Goal: Task Accomplishment & Management: Complete application form

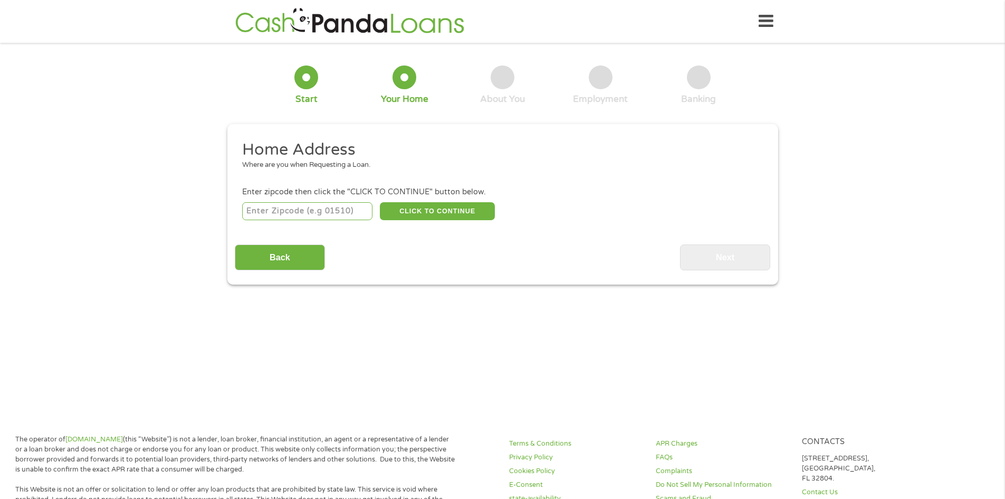
click at [331, 211] on input "number" at bounding box center [307, 211] width 130 height 18
type input "80524"
click at [426, 202] on button "CLICK TO CONTINUE" at bounding box center [437, 211] width 115 height 18
type input "80524"
type input "[GEOGRAPHIC_DATA][PERSON_NAME]"
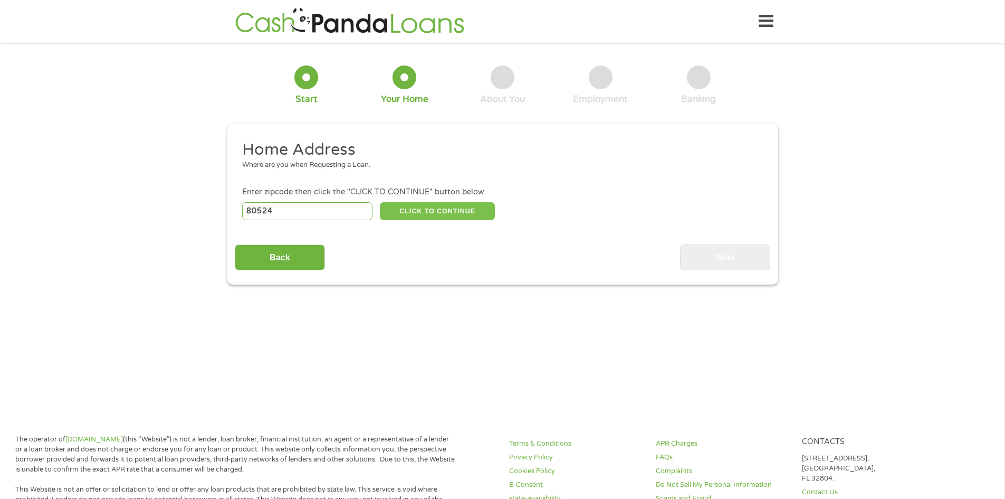
select select "[US_STATE]"
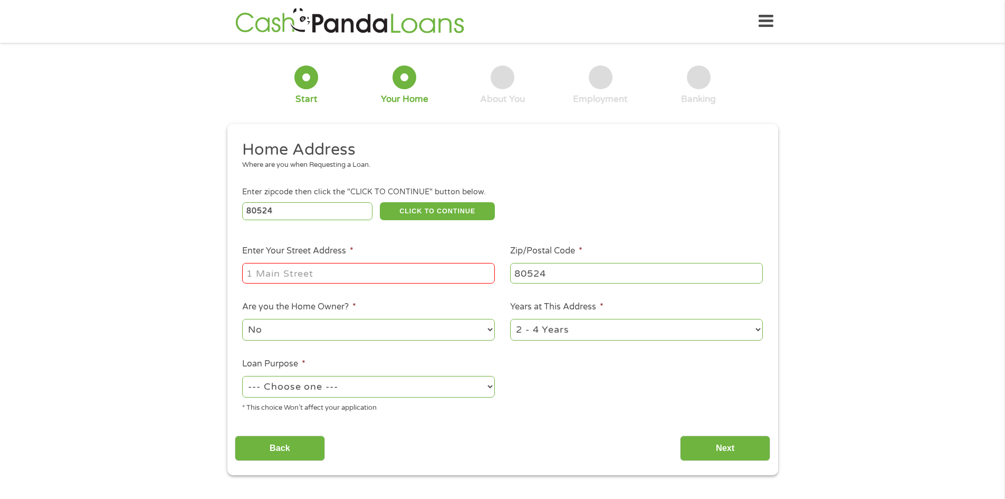
click at [263, 275] on input "Enter Your Street Address *" at bounding box center [368, 273] width 253 height 20
type input "[STREET_ADDRESS]"
click at [493, 387] on select "--- Choose one --- Pay Bills Debt Consolidation Home Improvement Major Purchase…" at bounding box center [368, 387] width 253 height 22
select select "carloan"
click at [242, 376] on select "--- Choose one --- Pay Bills Debt Consolidation Home Improvement Major Purchase…" at bounding box center [368, 387] width 253 height 22
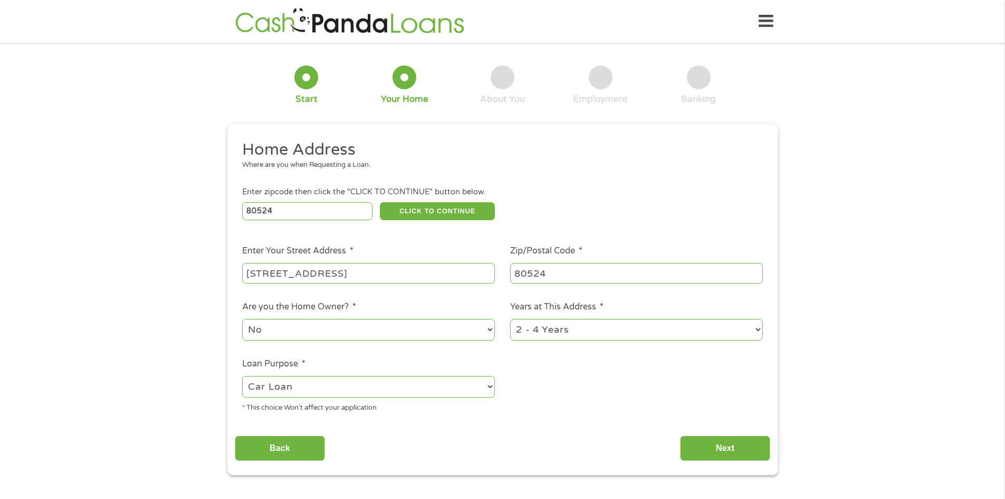
click at [758, 328] on select "1 Year or less 1 - 2 Years 2 - 4 Years Over 4 Years" at bounding box center [636, 330] width 253 height 22
click at [360, 274] on input "[STREET_ADDRESS]" at bounding box center [368, 273] width 253 height 20
type input "2"
type input "[STREET_ADDRESS]"
click at [758, 330] on select "1 Year or less 1 - 2 Years 2 - 4 Years Over 4 Years" at bounding box center [636, 330] width 253 height 22
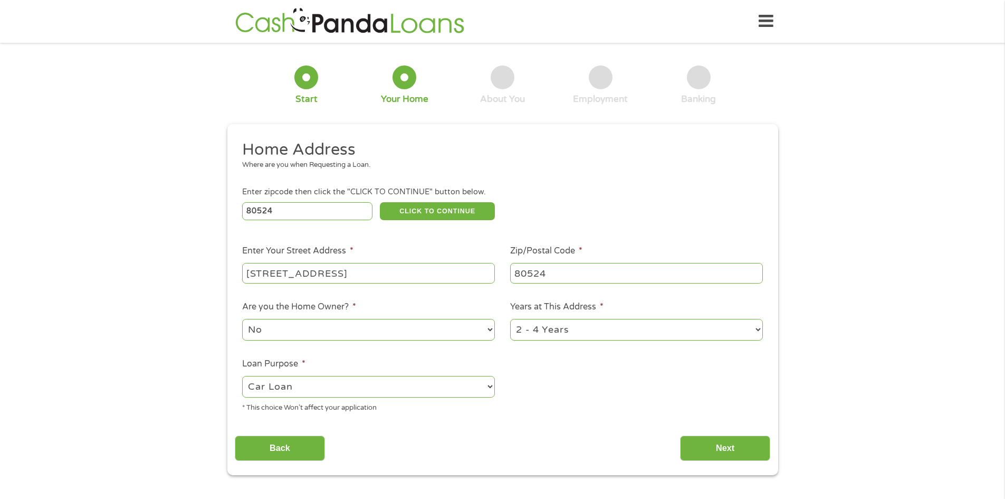
select select "24months"
click at [510, 319] on select "1 Year or less 1 - 2 Years 2 - 4 Years Over 4 Years" at bounding box center [636, 330] width 253 height 22
click at [704, 445] on input "Next" at bounding box center [725, 448] width 90 height 26
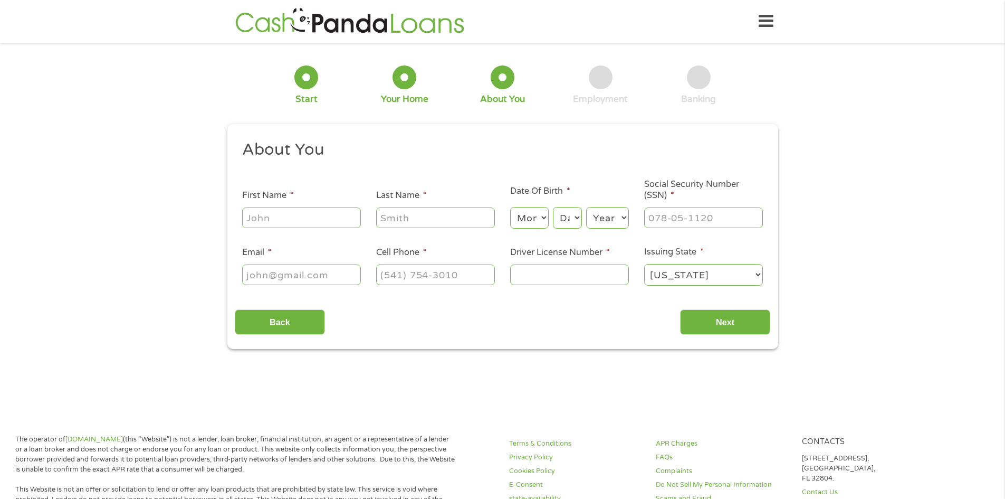
click at [301, 216] on input "First Name *" at bounding box center [301, 217] width 119 height 20
click at [550, 279] on input "Driver License Number *" at bounding box center [569, 274] width 119 height 20
click at [549, 217] on select "Month 1 2 3 4 5 6 7 8 9 10 11 12" at bounding box center [529, 218] width 39 height 22
select select "12"
click at [510, 207] on select "Month 1 2 3 4 5 6 7 8 9 10 11 12" at bounding box center [529, 218] width 39 height 22
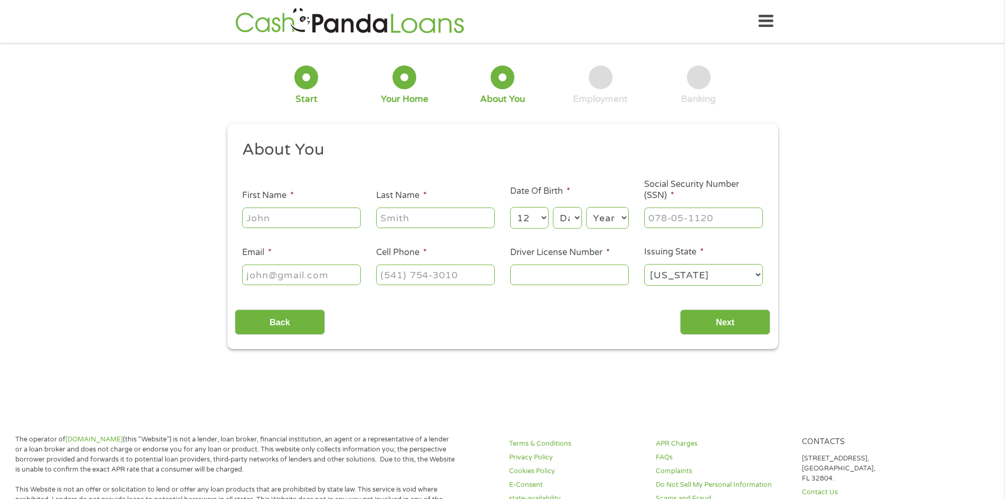
click at [573, 216] on select "Day 1 2 3 4 5 6 7 8 9 10 11 12 13 14 15 16 17 18 19 20 21 22 23 24 25 26 27 28 …" at bounding box center [567, 218] width 28 height 22
select select "11"
click at [553, 207] on select "Day 1 2 3 4 5 6 7 8 9 10 11 12 13 14 15 16 17 18 19 20 21 22 23 24 25 26 27 28 …" at bounding box center [567, 218] width 28 height 22
click at [623, 216] on select "Year [DATE] 2006 2005 2004 2003 2002 2001 2000 1999 1998 1997 1996 1995 1994 19…" at bounding box center [607, 218] width 43 height 22
select select "1956"
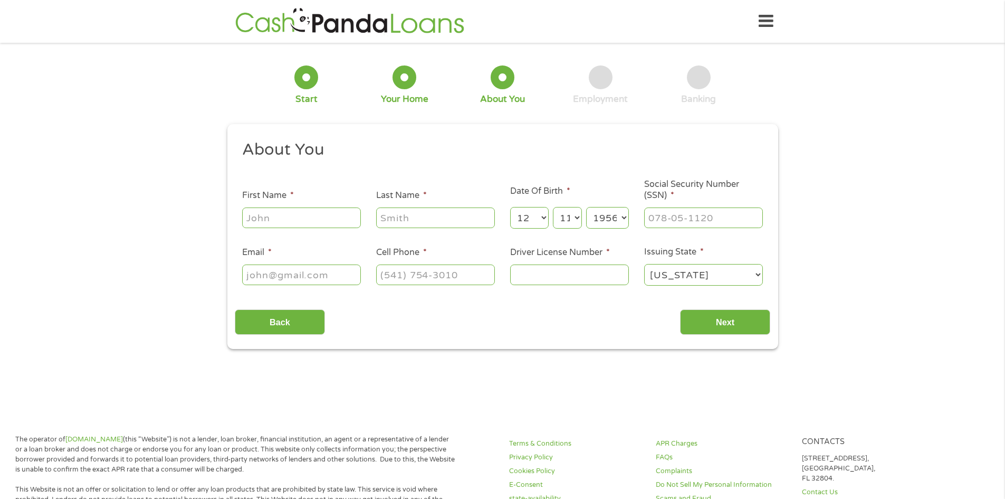
click at [586, 207] on select "Year [DATE] 2006 2005 2004 2003 2002 2001 2000 1999 1998 1997 1996 1995 1994 19…" at bounding box center [607, 218] width 43 height 22
click at [691, 223] on input "___-__-____" at bounding box center [703, 217] width 119 height 20
type input "152-52-6464"
click at [271, 274] on input "Email *" at bounding box center [301, 274] width 119 height 20
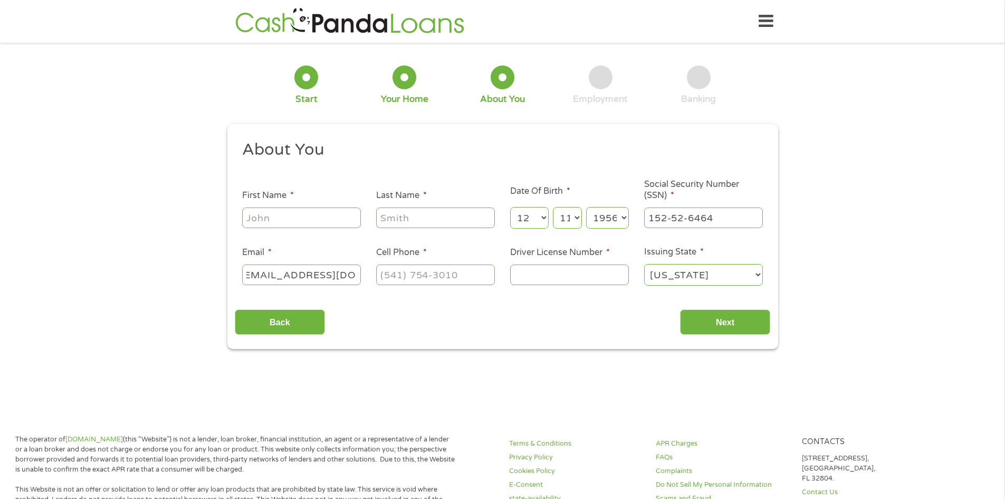
type input "[EMAIL_ADDRESS][DOMAIN_NAME]"
click at [403, 283] on input "(___) ___-____" at bounding box center [435, 274] width 119 height 20
type input "[PHONE_NUMBER]"
click at [518, 272] on input "Driver License Number *" at bounding box center [569, 274] width 119 height 20
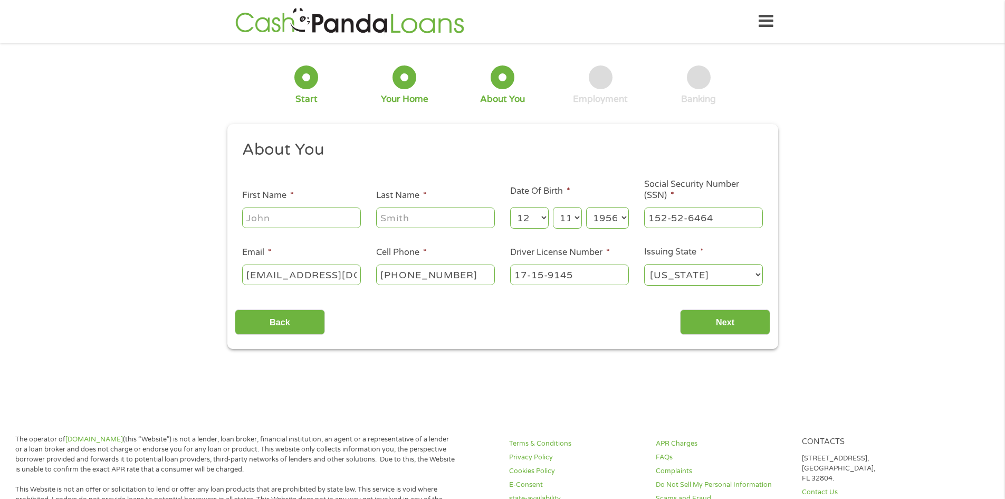
click at [544, 274] on input "17-15-9145" at bounding box center [569, 274] width 119 height 20
type input "[PHONE_NUMBER]"
click at [764, 315] on input "Next" at bounding box center [725, 322] width 90 height 26
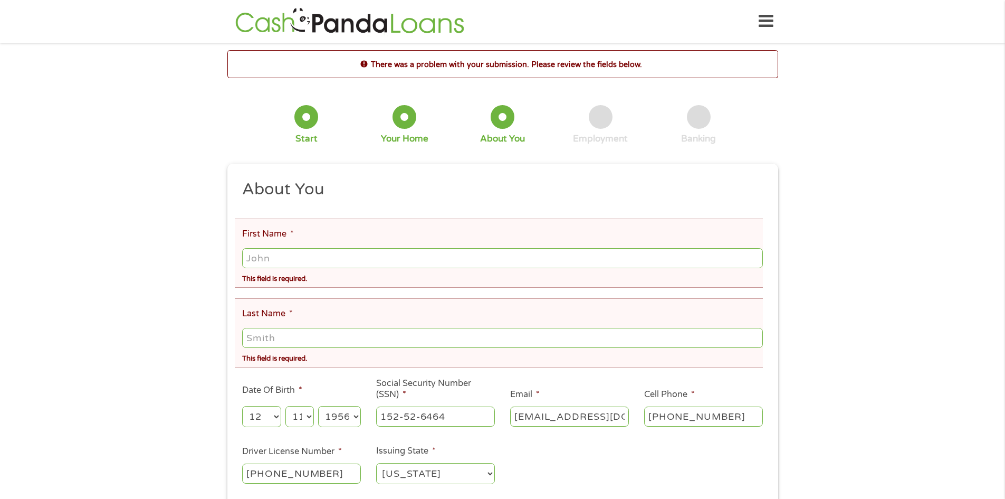
click at [336, 250] on input "First Name *" at bounding box center [502, 258] width 520 height 20
type input "[PERSON_NAME]"
click at [244, 338] on input "Last Name *" at bounding box center [502, 338] width 520 height 20
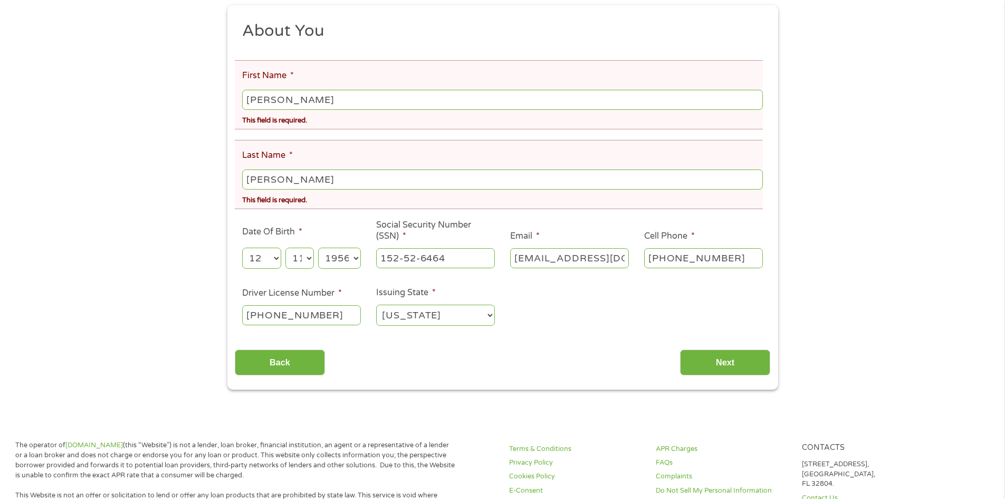
scroll to position [211, 0]
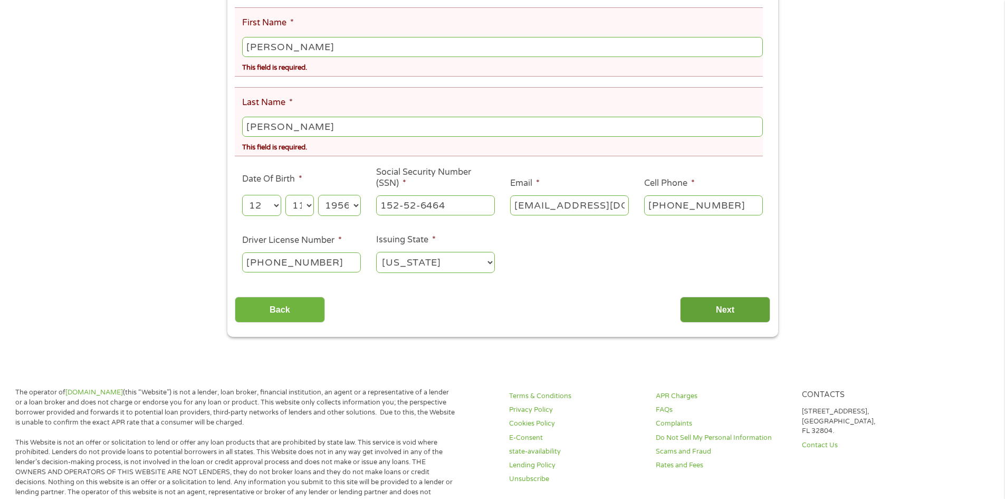
type input "[PERSON_NAME]"
click at [684, 303] on input "Next" at bounding box center [725, 310] width 90 height 26
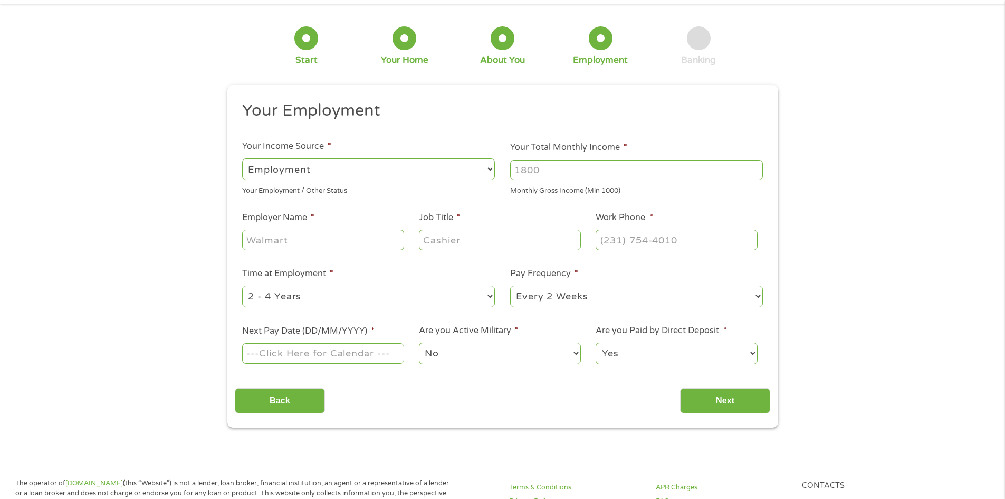
scroll to position [0, 0]
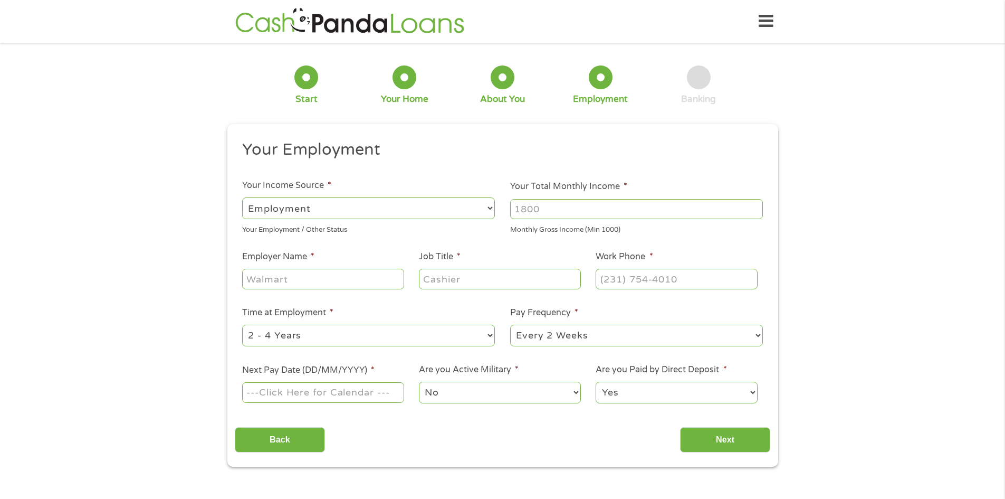
click at [324, 286] on input "Employer Name *" at bounding box center [322, 279] width 161 height 20
click at [551, 206] on input "Your Total Monthly Income *" at bounding box center [636, 209] width 253 height 20
type input "1650.00"
click at [288, 271] on input "Employer Name *" at bounding box center [322, 279] width 161 height 20
click at [317, 281] on input "People Ready True Blue" at bounding box center [322, 279] width 161 height 20
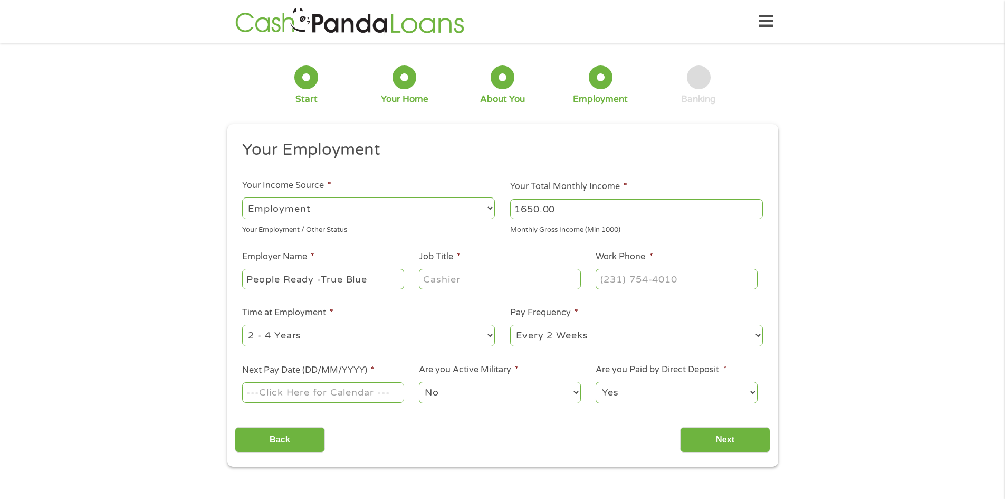
type input "People Ready -True Blue"
type input "(___) ___-____"
click at [626, 282] on input "(___) ___-____" at bounding box center [676, 279] width 161 height 20
click at [751, 392] on select "Yes No" at bounding box center [676, 393] width 161 height 22
click at [596, 382] on select "Yes No" at bounding box center [676, 393] width 161 height 22
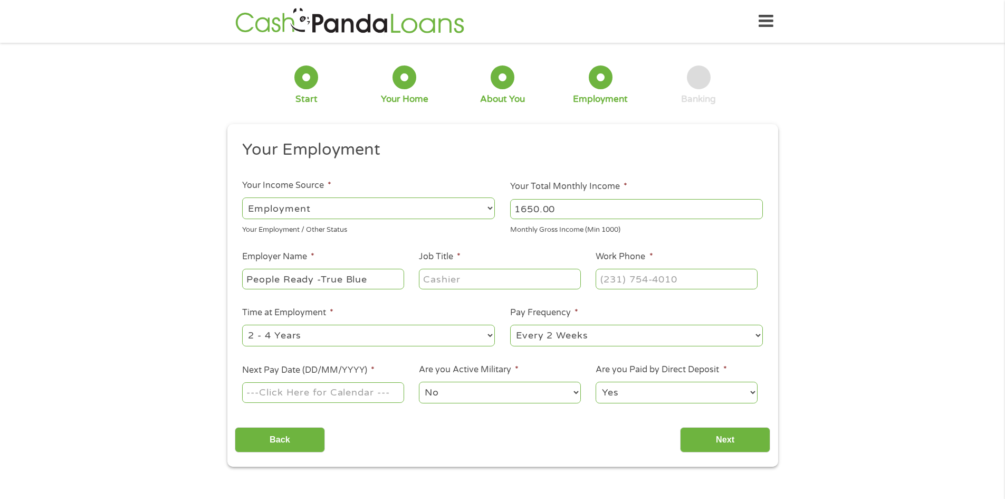
click at [756, 335] on select "--- Choose one --- Every 2 Weeks Every Week Monthly Semi-Monthly" at bounding box center [636, 336] width 253 height 22
select select "weekly"
click at [510, 325] on select "--- Choose one --- Every 2 Weeks Every Week Monthly Semi-Monthly" at bounding box center [636, 336] width 253 height 22
click at [388, 397] on input "Next Pay Date (DD/MM/YYYY) *" at bounding box center [322, 392] width 161 height 20
type input "[DATE]"
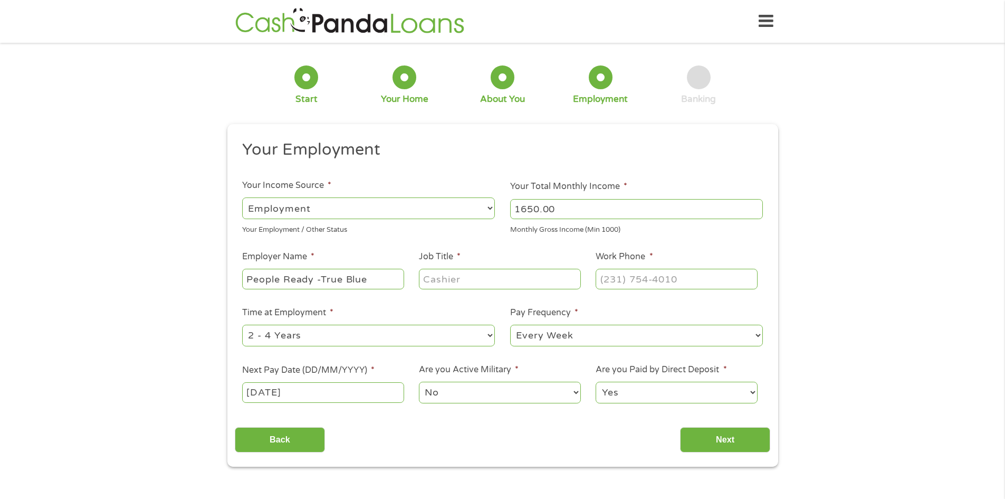
click at [522, 277] on input "Job Title *" at bounding box center [499, 279] width 161 height 20
type input "Events Assistant"
click at [616, 275] on input "(___) ___-____" at bounding box center [676, 279] width 161 height 20
type input "[PHONE_NUMBER]"
click at [726, 443] on input "Next" at bounding box center [725, 440] width 90 height 26
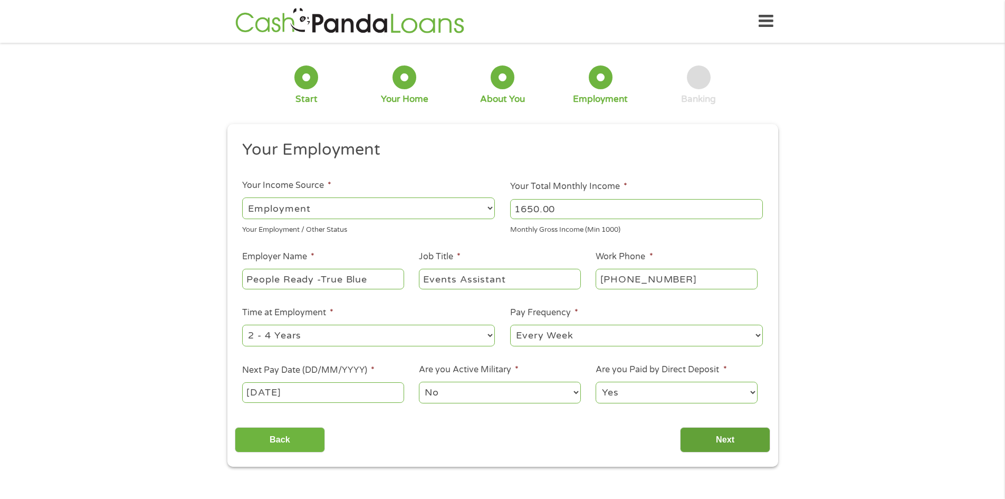
scroll to position [4, 4]
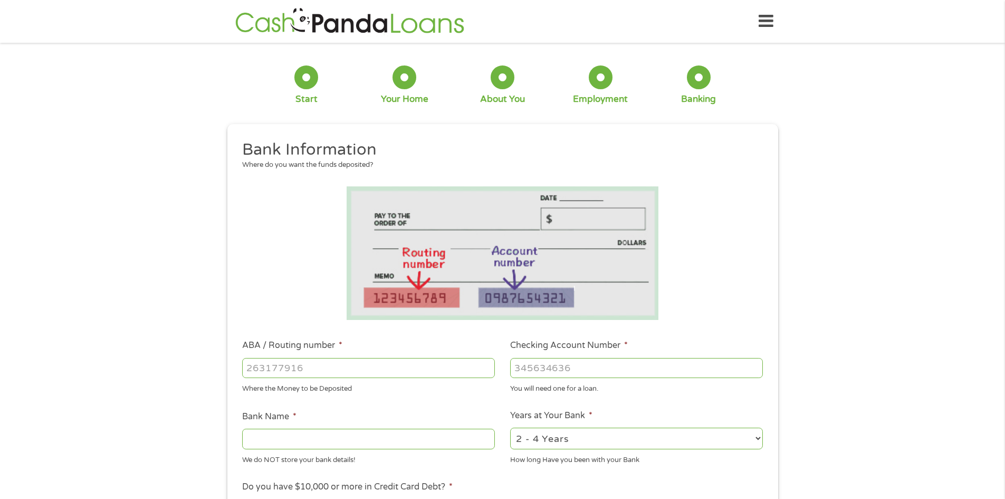
click at [429, 369] on input "ABA / Routing number *" at bounding box center [368, 368] width 253 height 20
type input "2"
click at [488, 365] on input "2" at bounding box center [368, 368] width 253 height 20
click at [290, 444] on input "Bank Name *" at bounding box center [368, 439] width 253 height 20
click at [270, 437] on input "Bank Name *" at bounding box center [368, 439] width 253 height 20
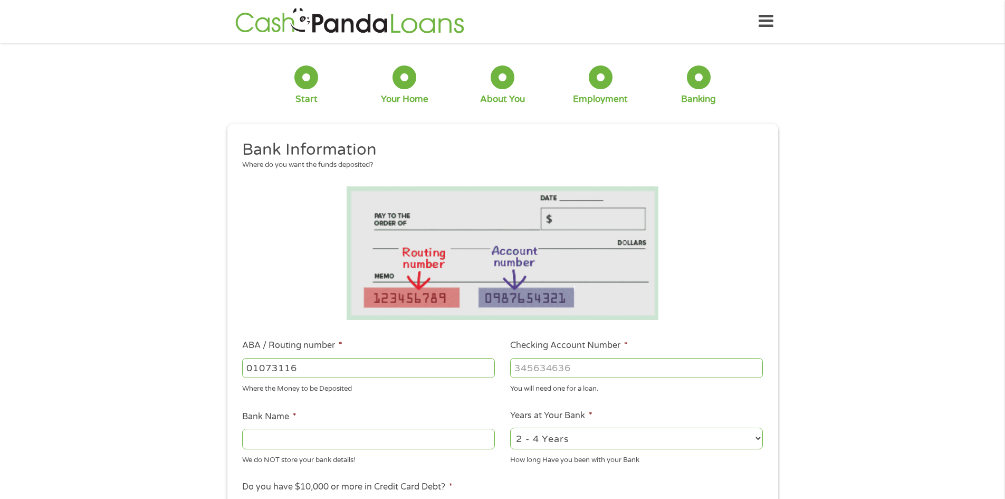
click at [338, 366] on input "01073116" at bounding box center [368, 368] width 253 height 20
type input "0"
type input "302075830"
type input "PUBLIC SERVICE EMPLOYEES CR UNION"
type input "302075830"
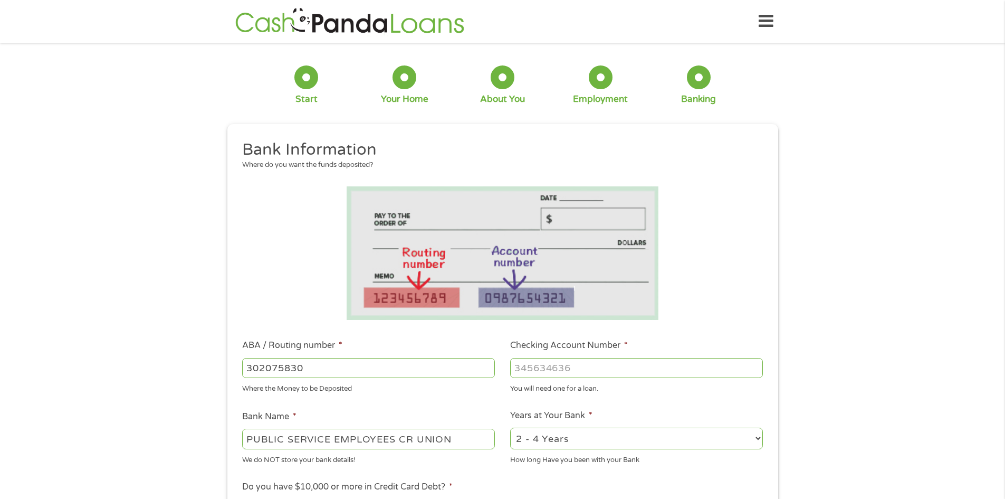
click at [513, 366] on input "Checking Account Number *" at bounding box center [636, 368] width 253 height 20
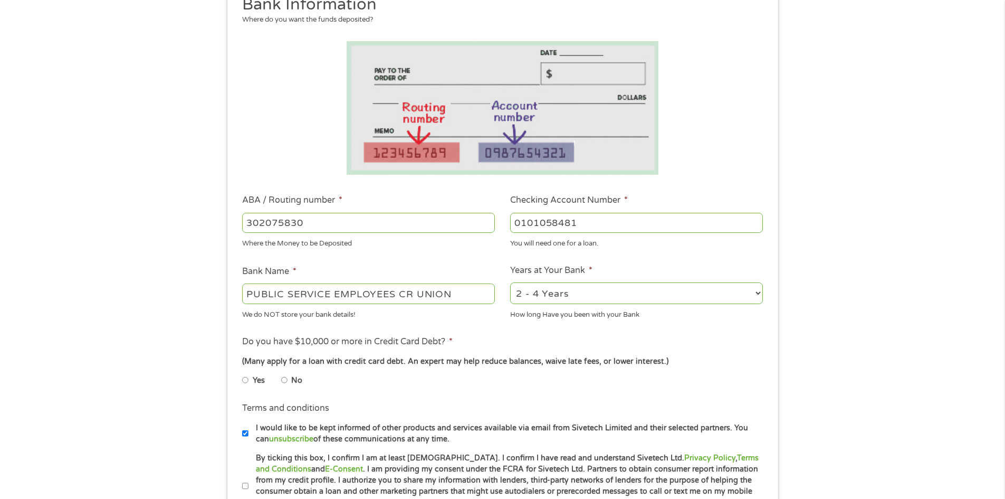
scroll to position [158, 0]
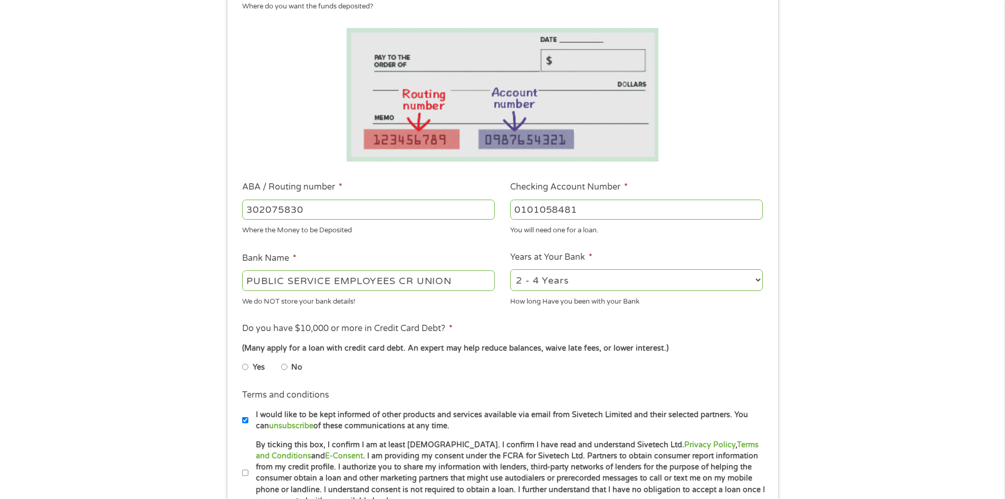
type input "0101058481"
click at [478, 277] on input "PUBLIC SERVICE EMPLOYEES CR UNION" at bounding box center [368, 280] width 253 height 20
type input "P"
type input "Canvas Credit Union"
click at [282, 369] on input "No" at bounding box center [284, 366] width 6 height 17
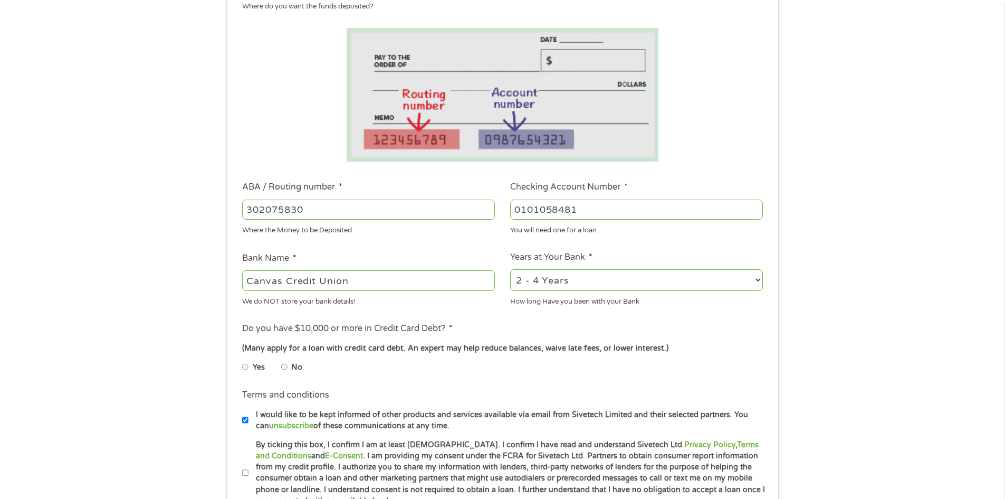
radio input "true"
click at [584, 211] on input "0101058481" at bounding box center [636, 209] width 253 height 20
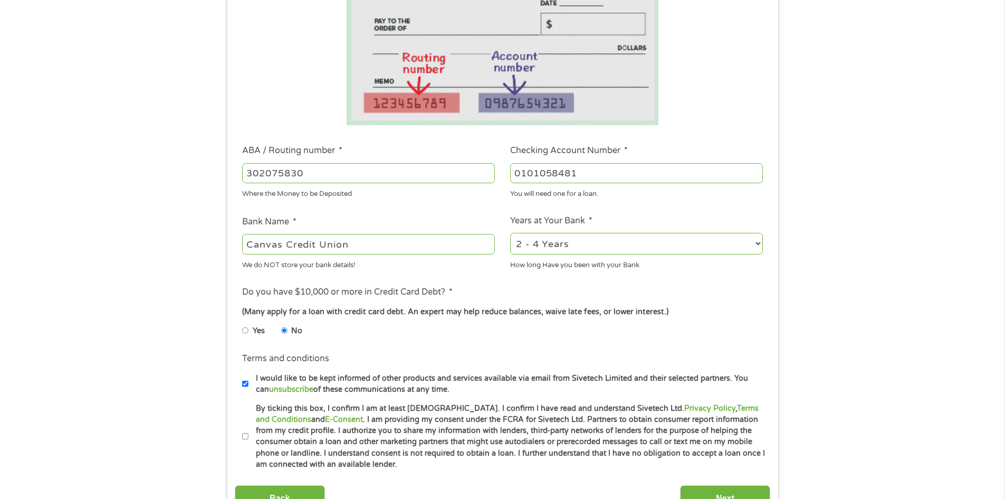
scroll to position [211, 0]
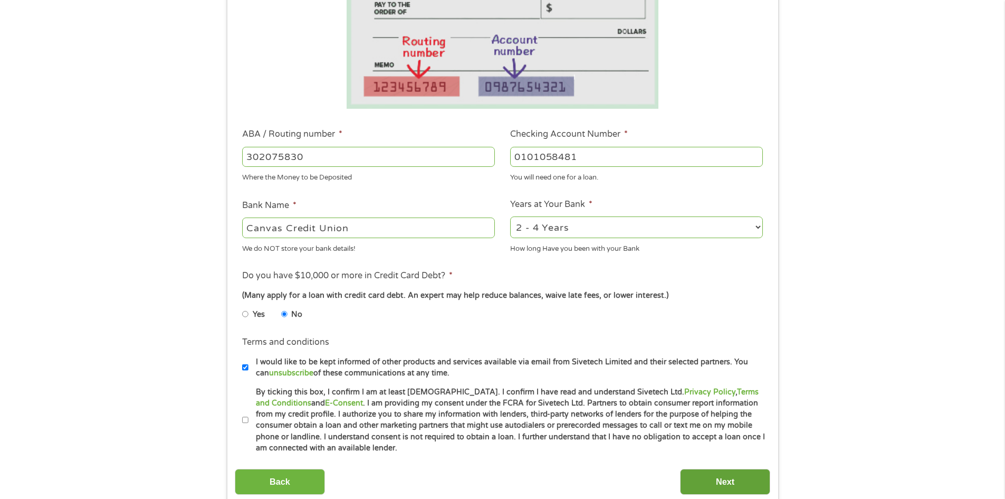
click at [747, 486] on input "Next" at bounding box center [725, 482] width 90 height 26
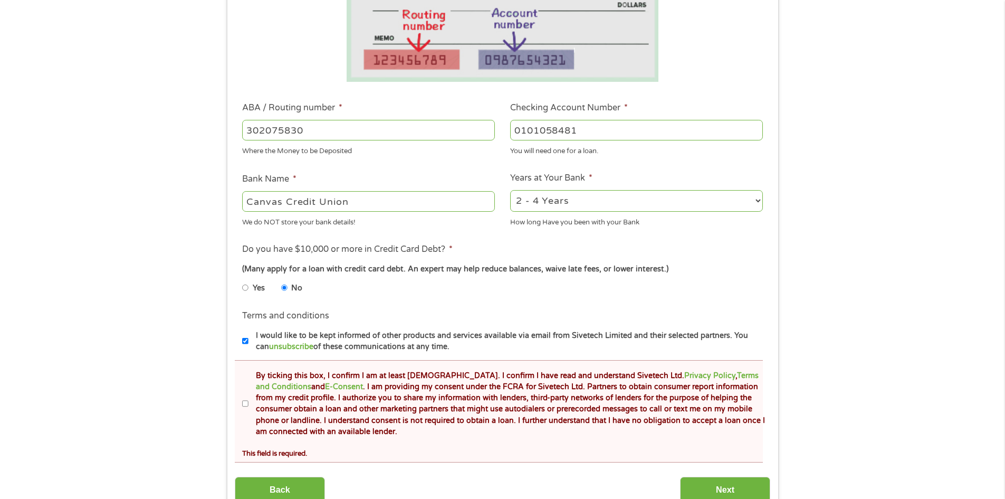
scroll to position [317, 0]
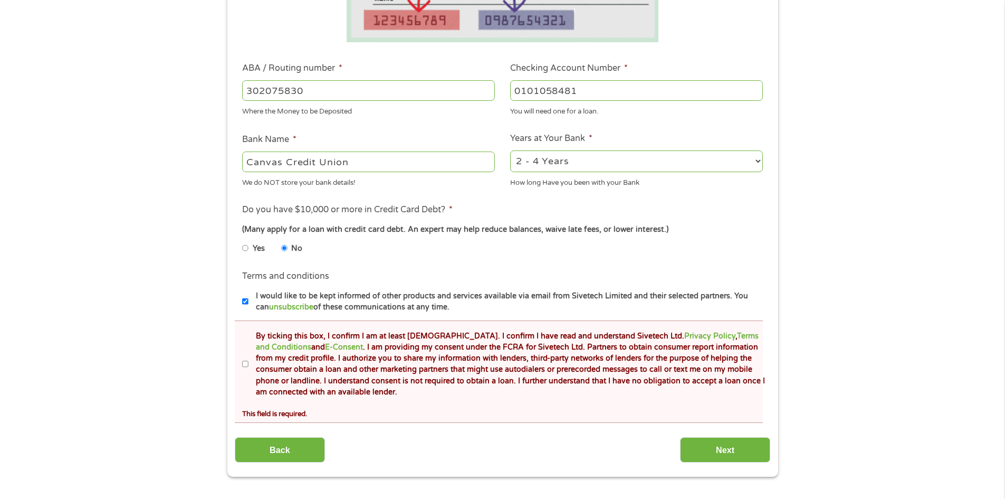
click at [248, 364] on input "By ticking this box, I confirm I am at least [DEMOGRAPHIC_DATA]. I confirm I ha…" at bounding box center [245, 364] width 6 height 17
checkbox input "true"
click at [702, 430] on div "Back Next" at bounding box center [503, 445] width 536 height 33
click at [704, 439] on input "Next" at bounding box center [725, 450] width 90 height 26
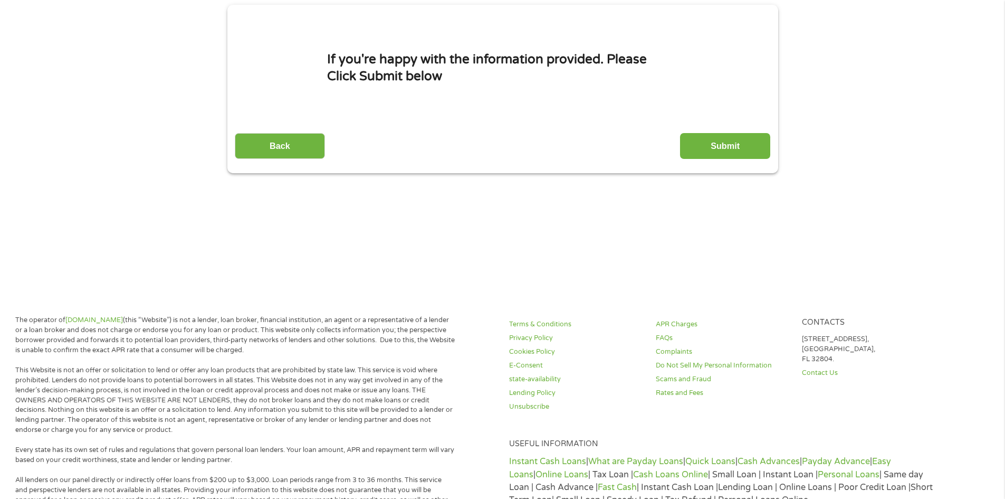
scroll to position [0, 0]
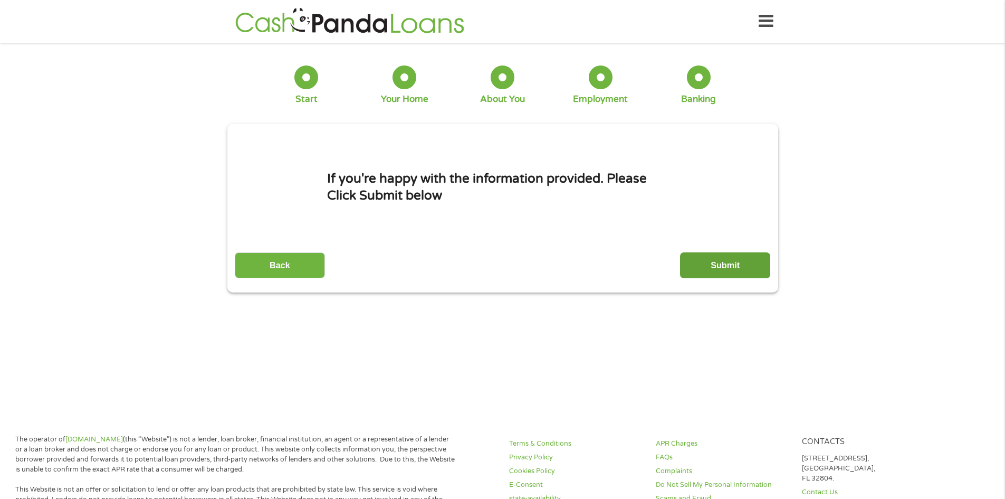
click at [749, 271] on input "Submit" at bounding box center [725, 265] width 90 height 26
